Goal: Task Accomplishment & Management: Use online tool/utility

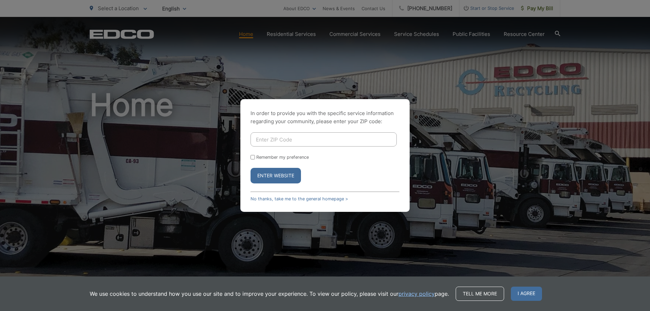
click at [332, 135] on input "Enter ZIP Code" at bounding box center [324, 139] width 146 height 14
click at [287, 201] on div "In order to provide you with the specific service information regarding your co…" at bounding box center [324, 155] width 169 height 113
click at [290, 197] on link "No thanks, take me to the general homepage >" at bounding box center [300, 198] width 98 height 5
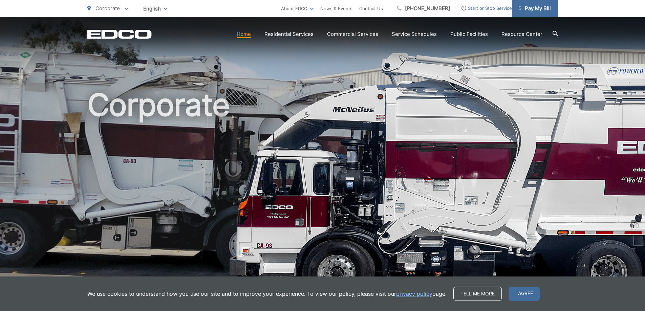
click at [529, 8] on span "Pay My Bill" at bounding box center [535, 8] width 32 height 8
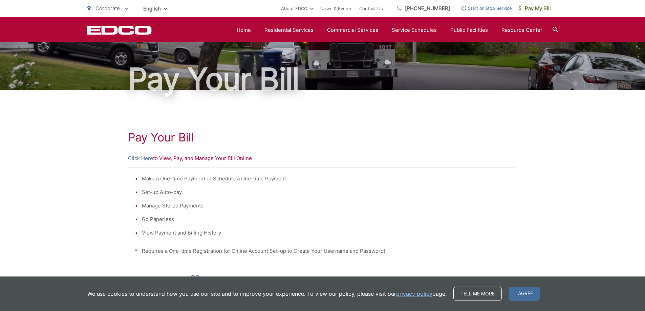
scroll to position [35, 0]
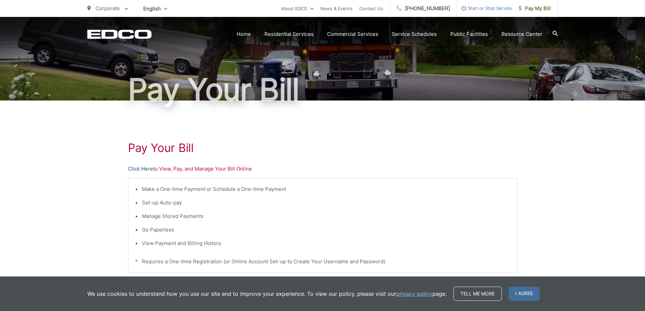
click at [144, 169] on link "Click Here" at bounding box center [140, 169] width 25 height 8
